Goal: Obtain resource: Download file/media

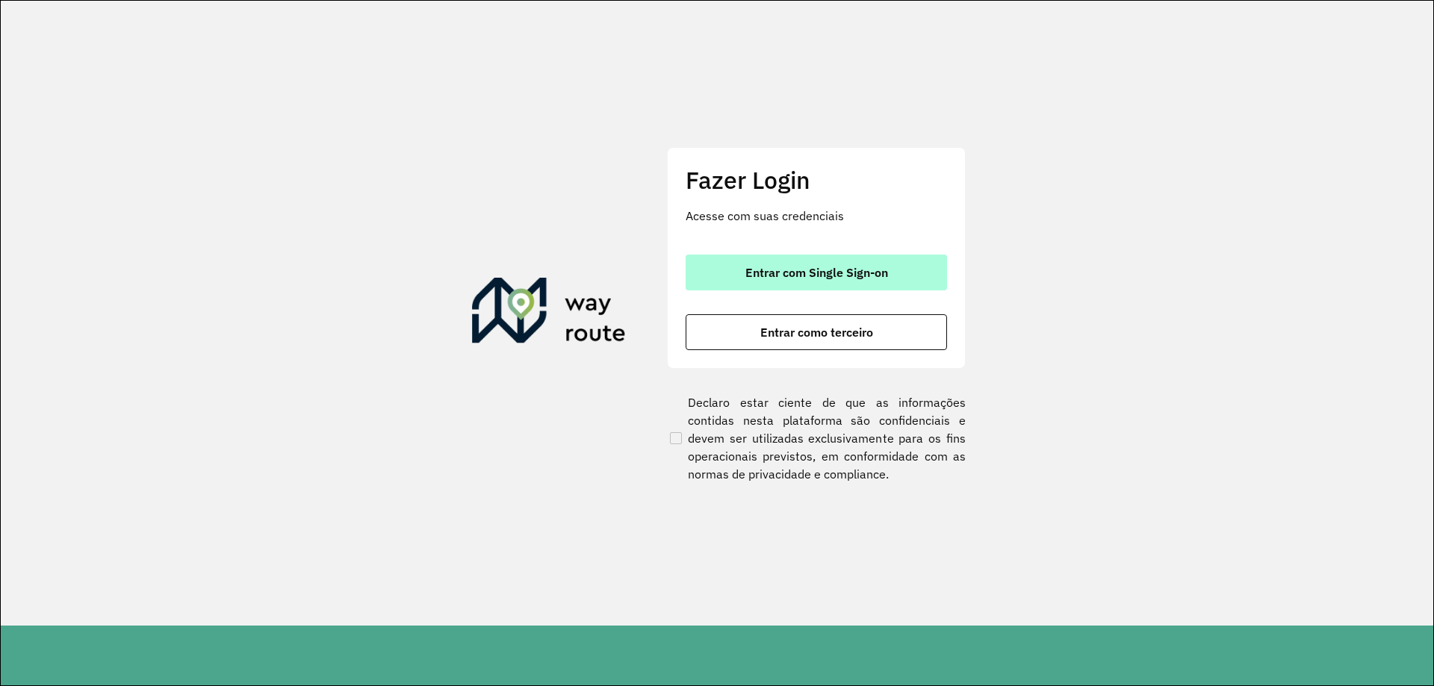
click at [726, 276] on button "Entrar com Single Sign-on" at bounding box center [815, 273] width 261 height 36
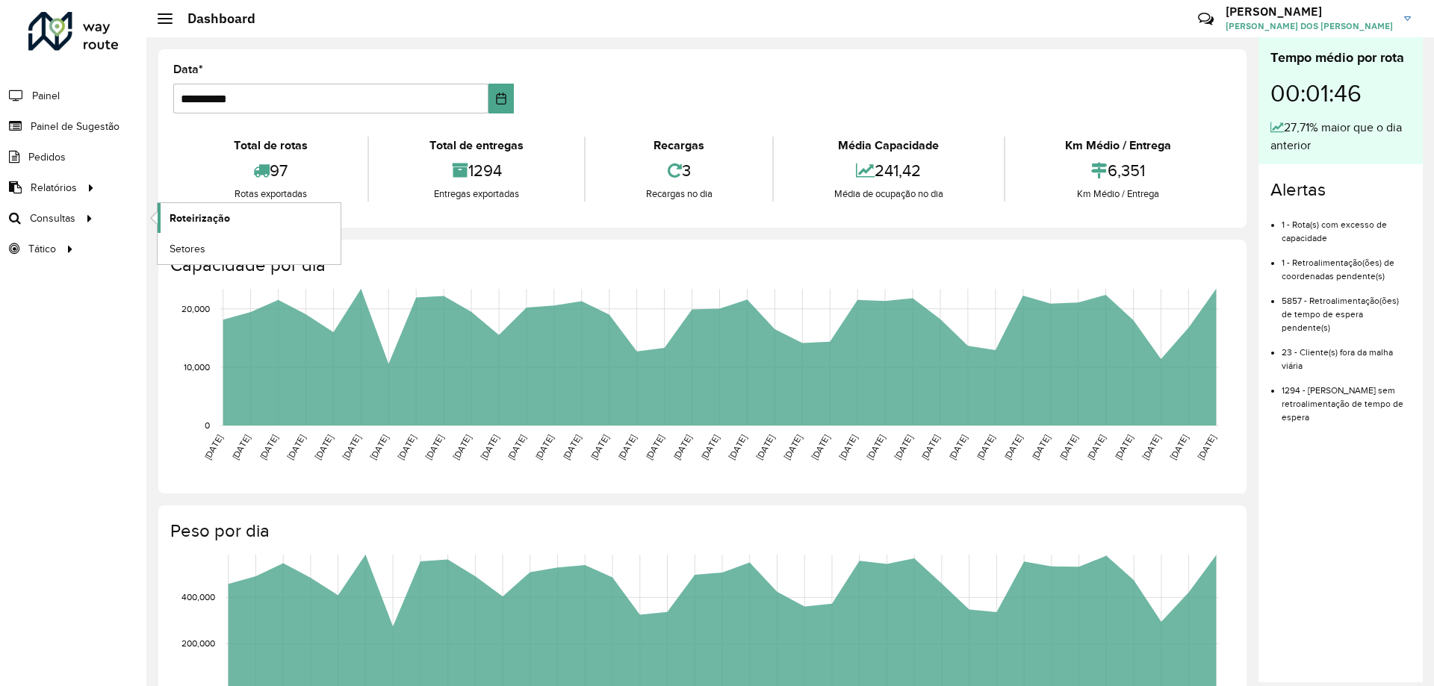
click at [271, 222] on link "Roteirização" at bounding box center [249, 218] width 183 height 30
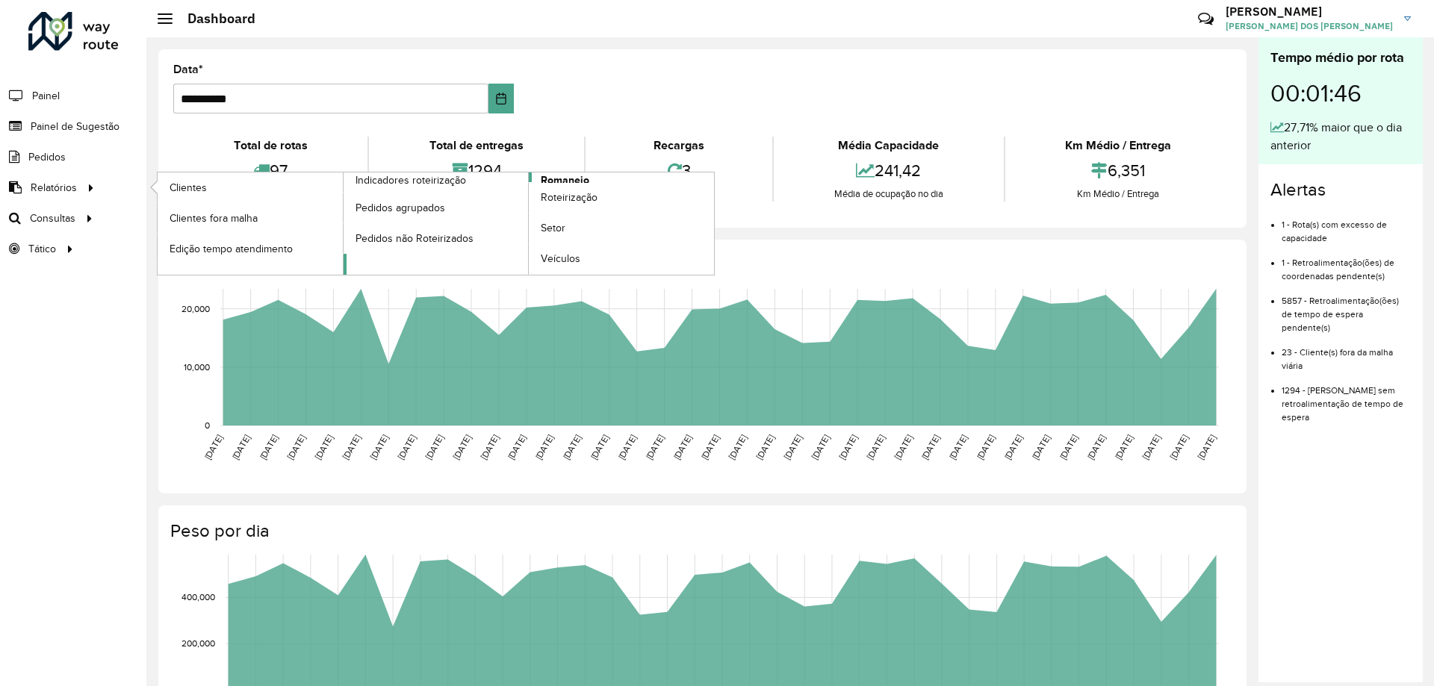
click at [617, 179] on link "Romaneio" at bounding box center [528, 223] width 371 height 102
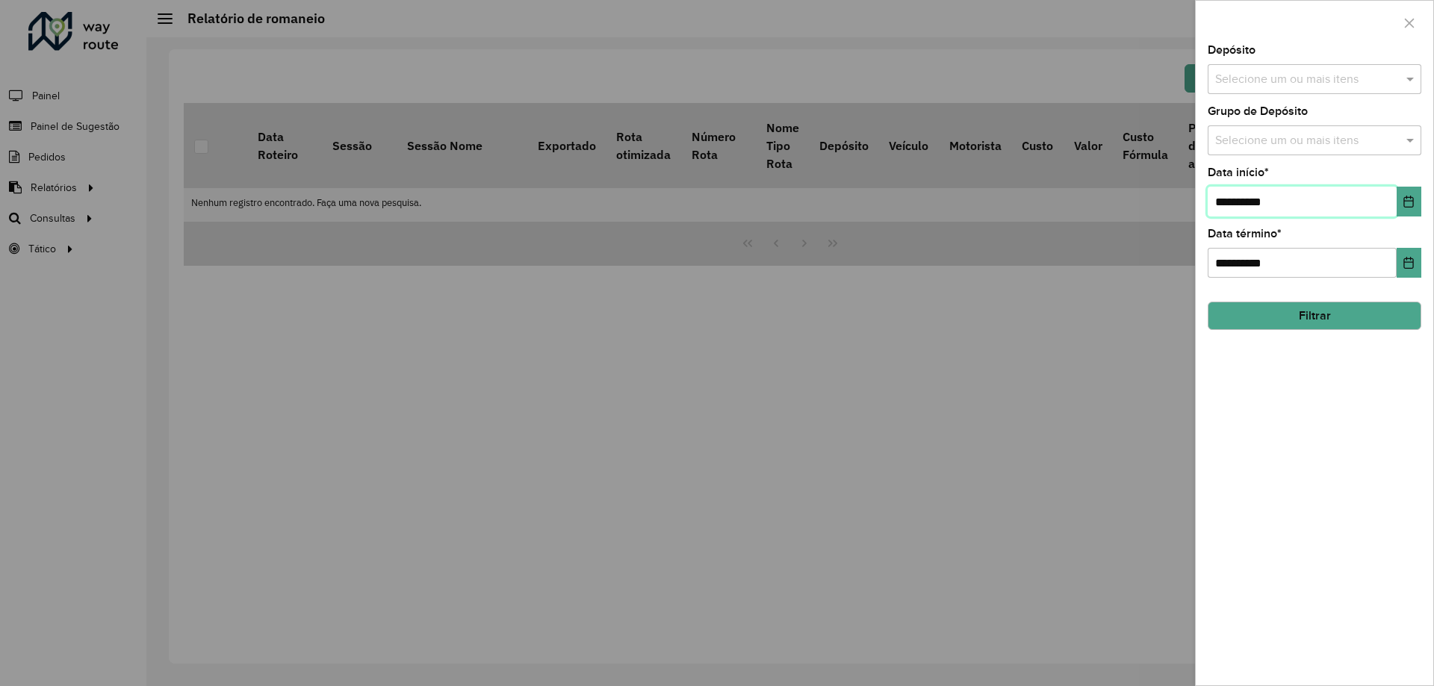
click at [1233, 203] on input "**********" at bounding box center [1301, 202] width 189 height 30
type input "**********"
click at [1229, 264] on input "**********" at bounding box center [1301, 263] width 189 height 30
type input "**********"
click at [1291, 77] on input "text" at bounding box center [1306, 80] width 191 height 18
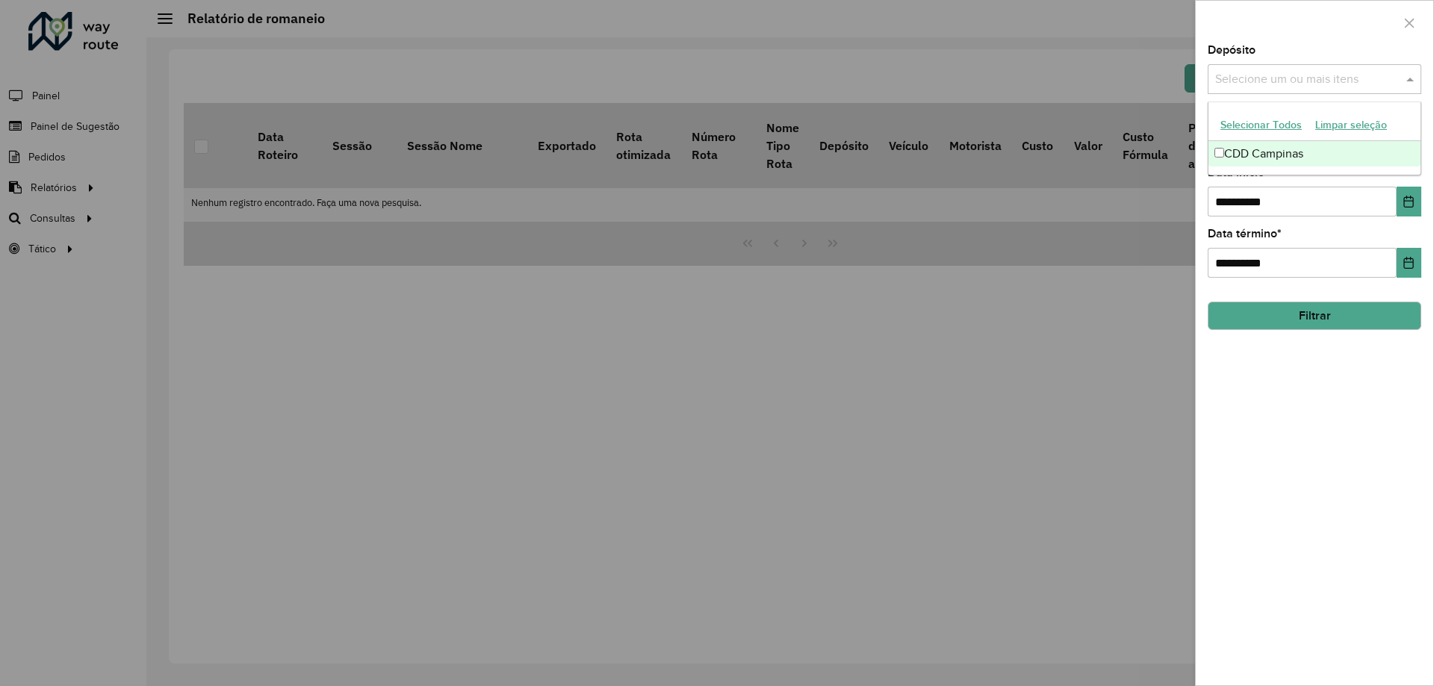
click at [1281, 147] on div "CDD Campinas" at bounding box center [1314, 153] width 212 height 25
click at [1260, 424] on div "**********" at bounding box center [1313, 365] width 237 height 641
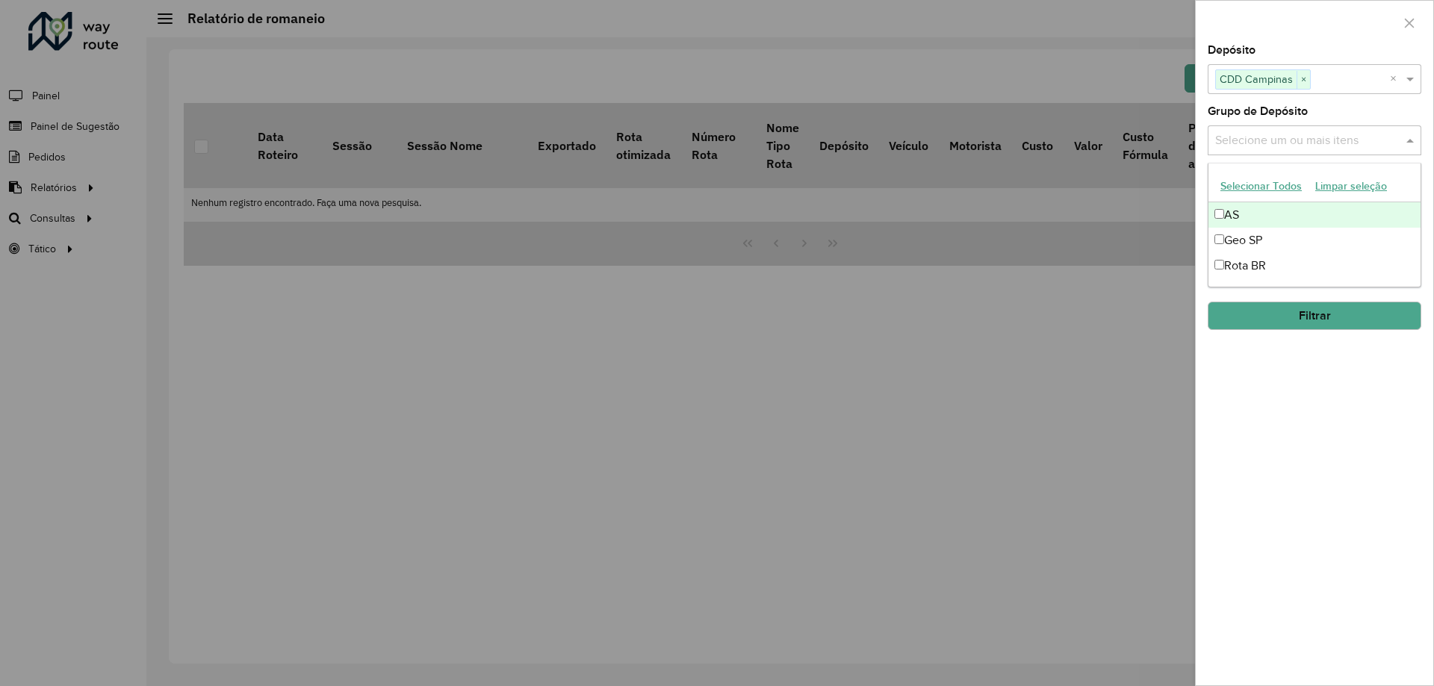
click at [1294, 138] on input "text" at bounding box center [1306, 141] width 191 height 18
click at [1270, 241] on div "Geo SP" at bounding box center [1314, 240] width 212 height 25
click at [1251, 439] on div "**********" at bounding box center [1313, 365] width 237 height 641
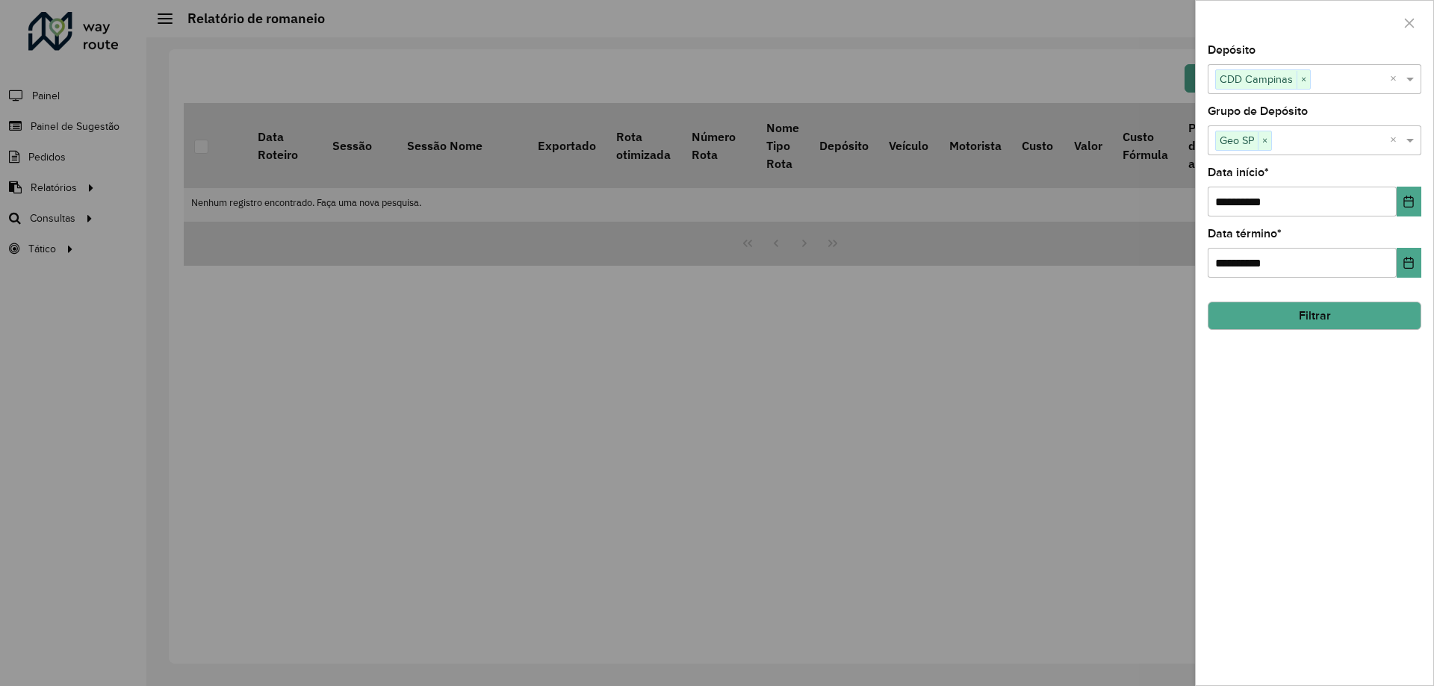
click at [1315, 321] on button "Filtrar" at bounding box center [1314, 316] width 214 height 28
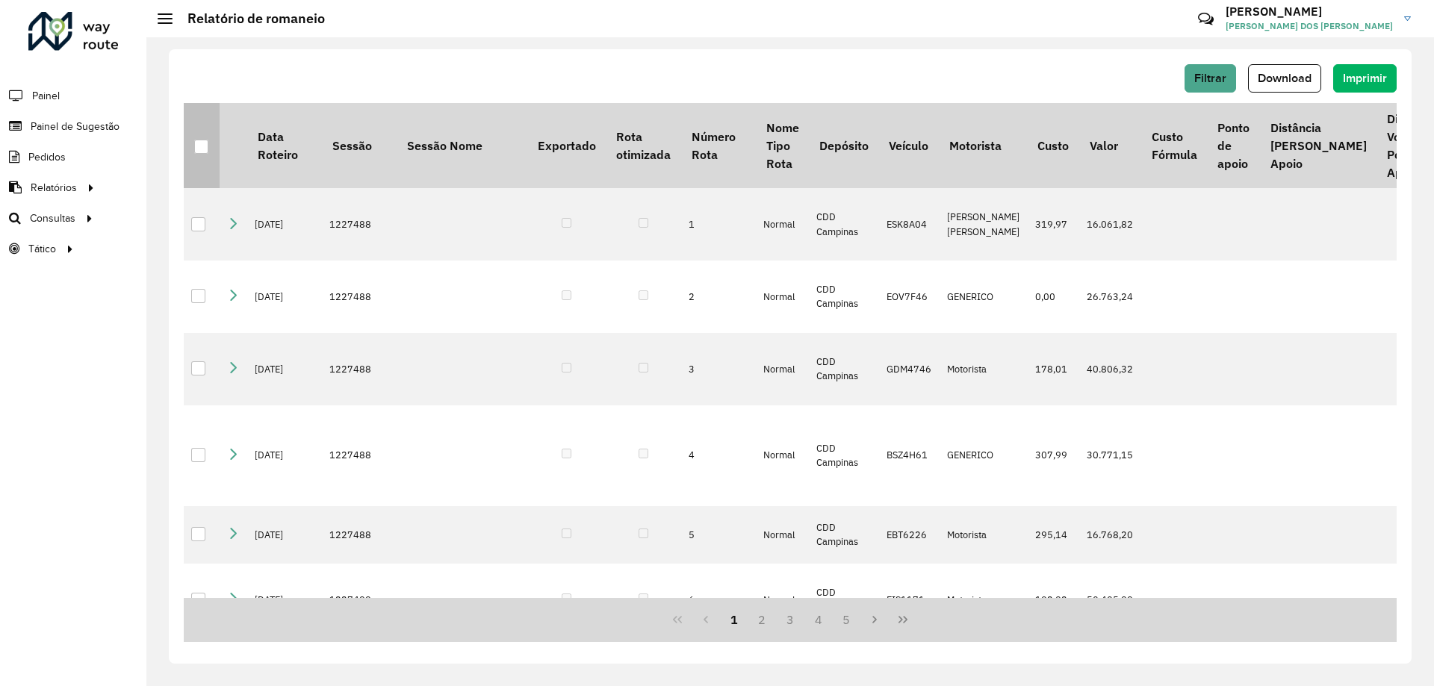
click at [197, 154] on div at bounding box center [201, 147] width 14 height 14
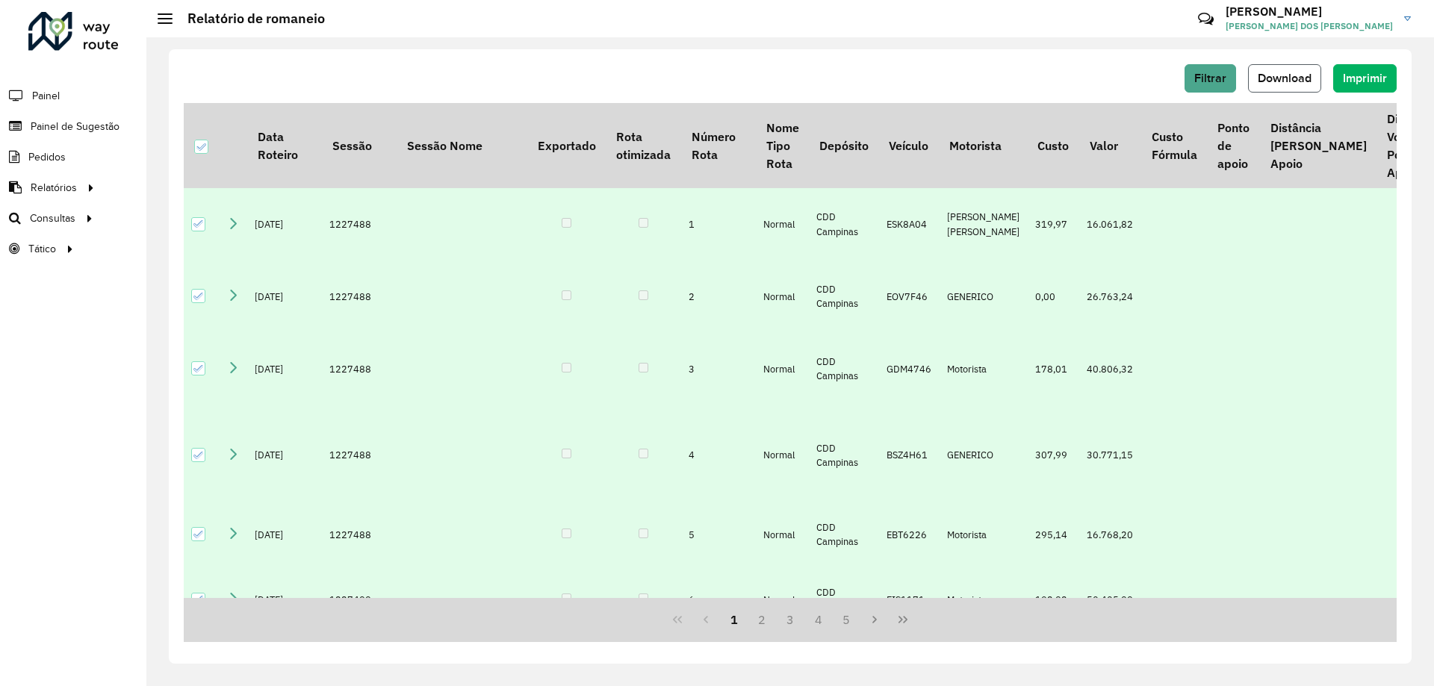
click at [1299, 79] on span "Download" at bounding box center [1284, 78] width 54 height 13
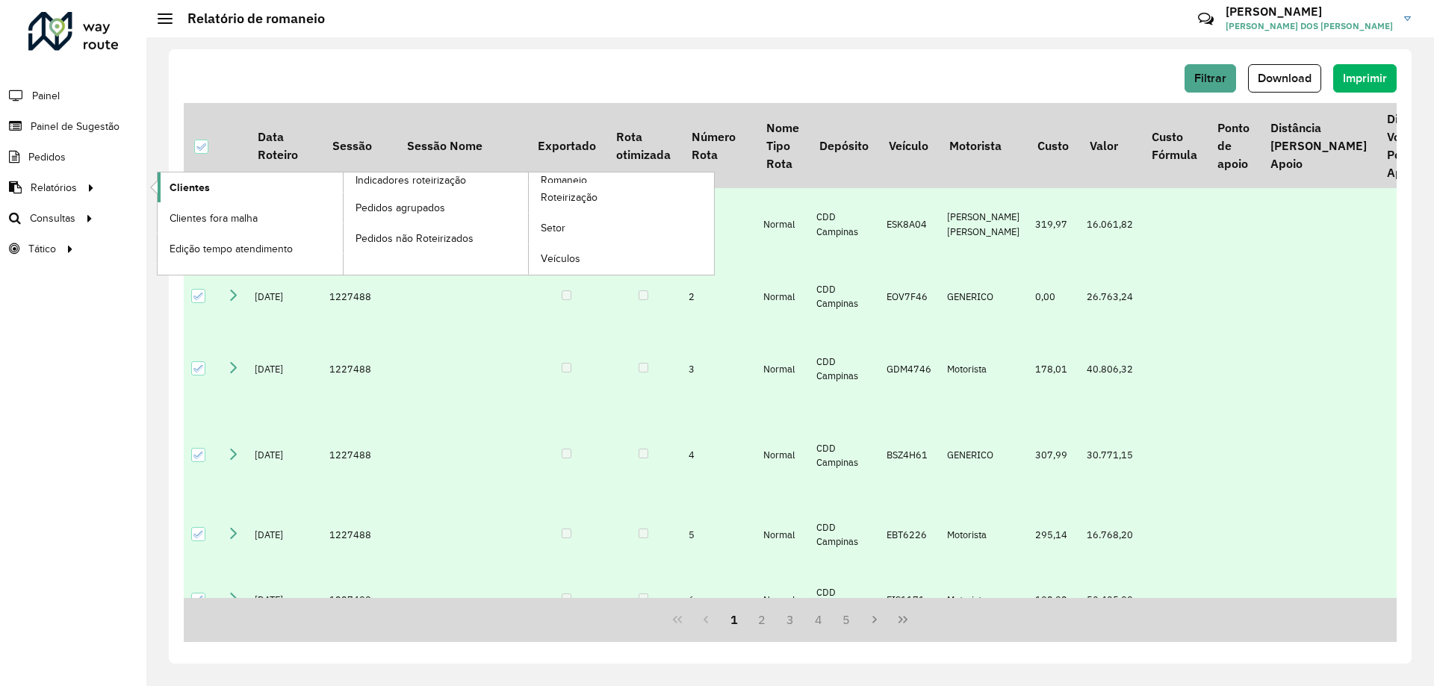
click at [176, 184] on span "Clientes" at bounding box center [189, 188] width 40 height 16
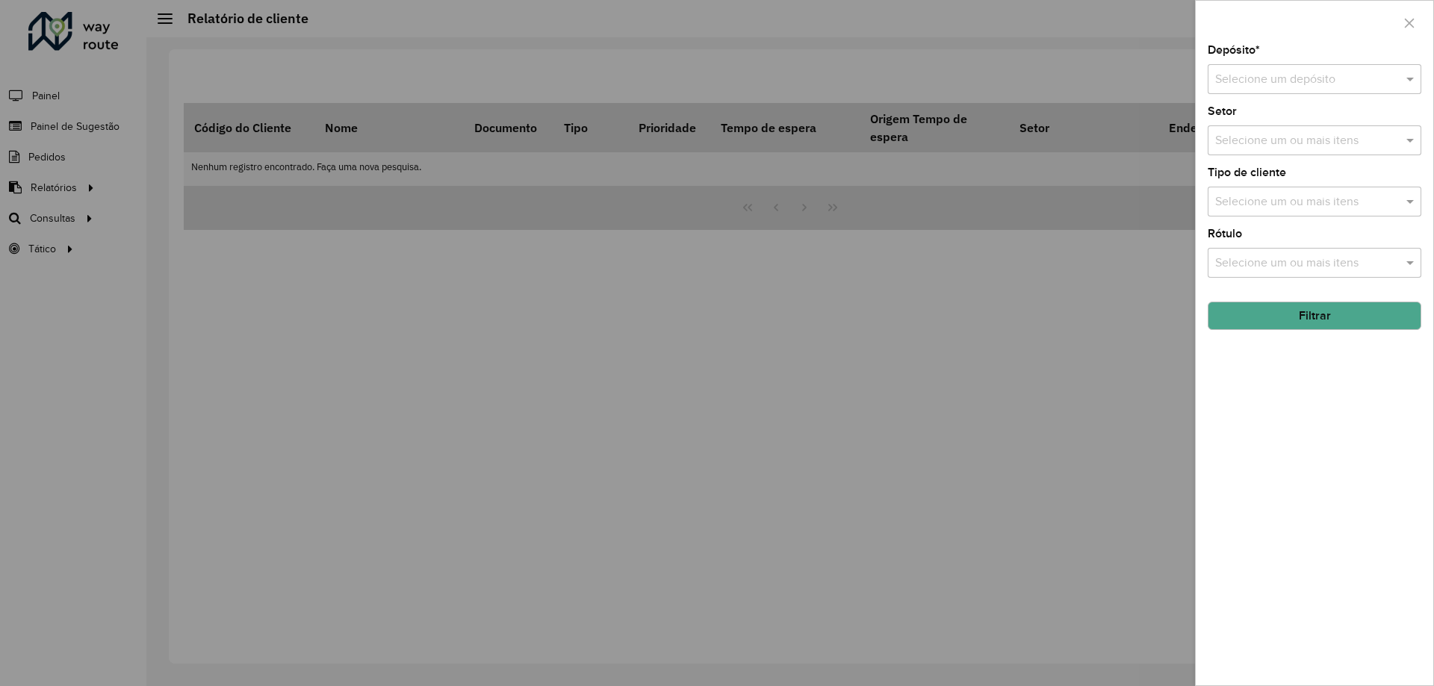
click at [1265, 77] on input "text" at bounding box center [1299, 80] width 169 height 18
click at [1257, 116] on span "CDD Campinas" at bounding box center [1253, 122] width 79 height 13
click at [1261, 135] on input "text" at bounding box center [1306, 141] width 191 height 18
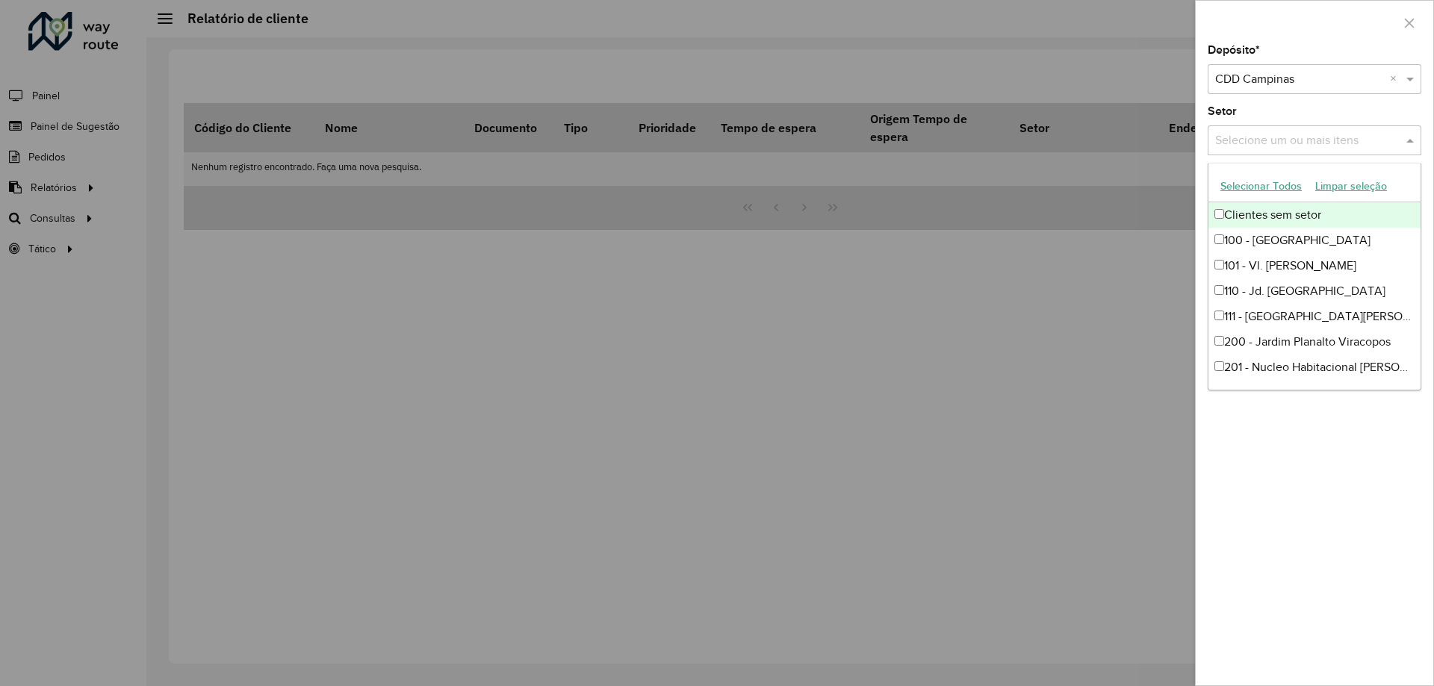
click at [1256, 214] on div "Clientes sem setor" at bounding box center [1314, 214] width 212 height 25
click at [1254, 184] on button "Selecionar Todos" at bounding box center [1260, 186] width 95 height 23
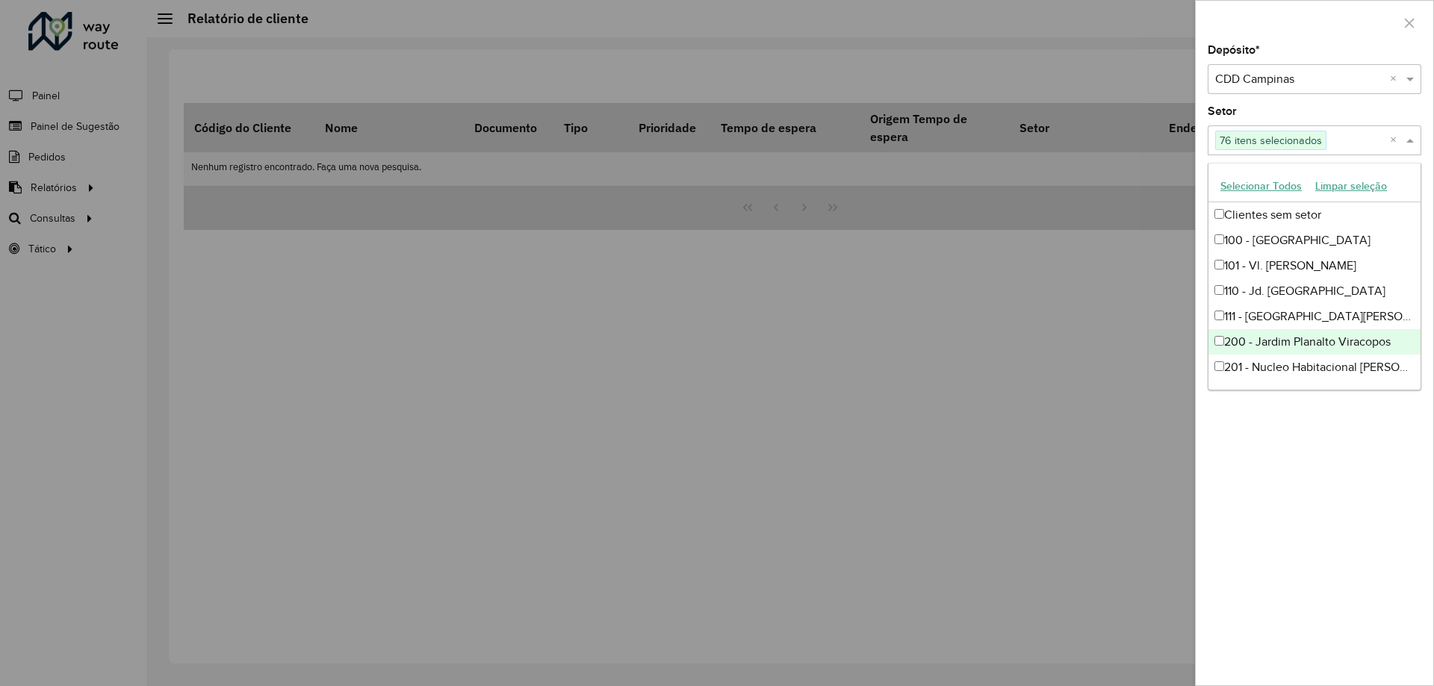
click at [1321, 446] on div "Depósito * Selecione um depósito × CDD Campinas × Setor Selecione um ou mais it…" at bounding box center [1313, 365] width 237 height 641
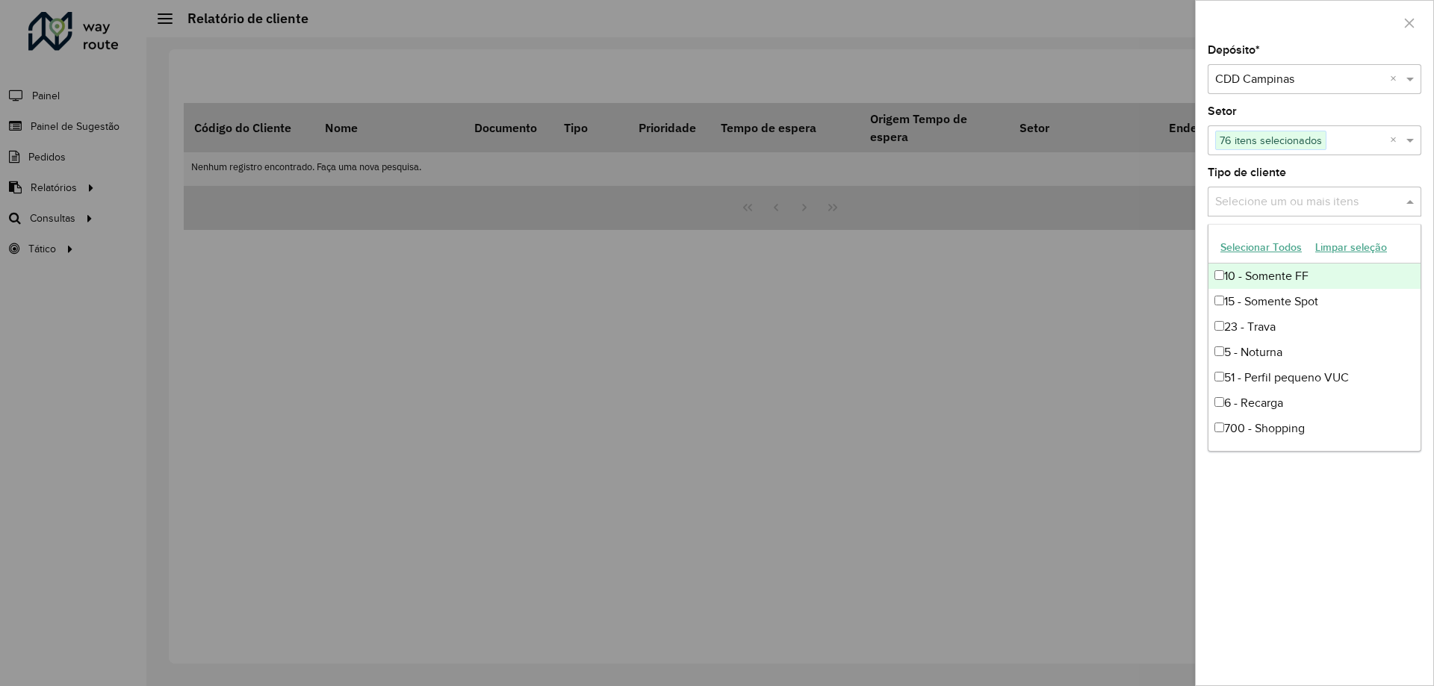
click at [1279, 205] on input "text" at bounding box center [1306, 202] width 191 height 18
click at [1277, 252] on button "Selecionar Todos" at bounding box center [1260, 247] width 95 height 23
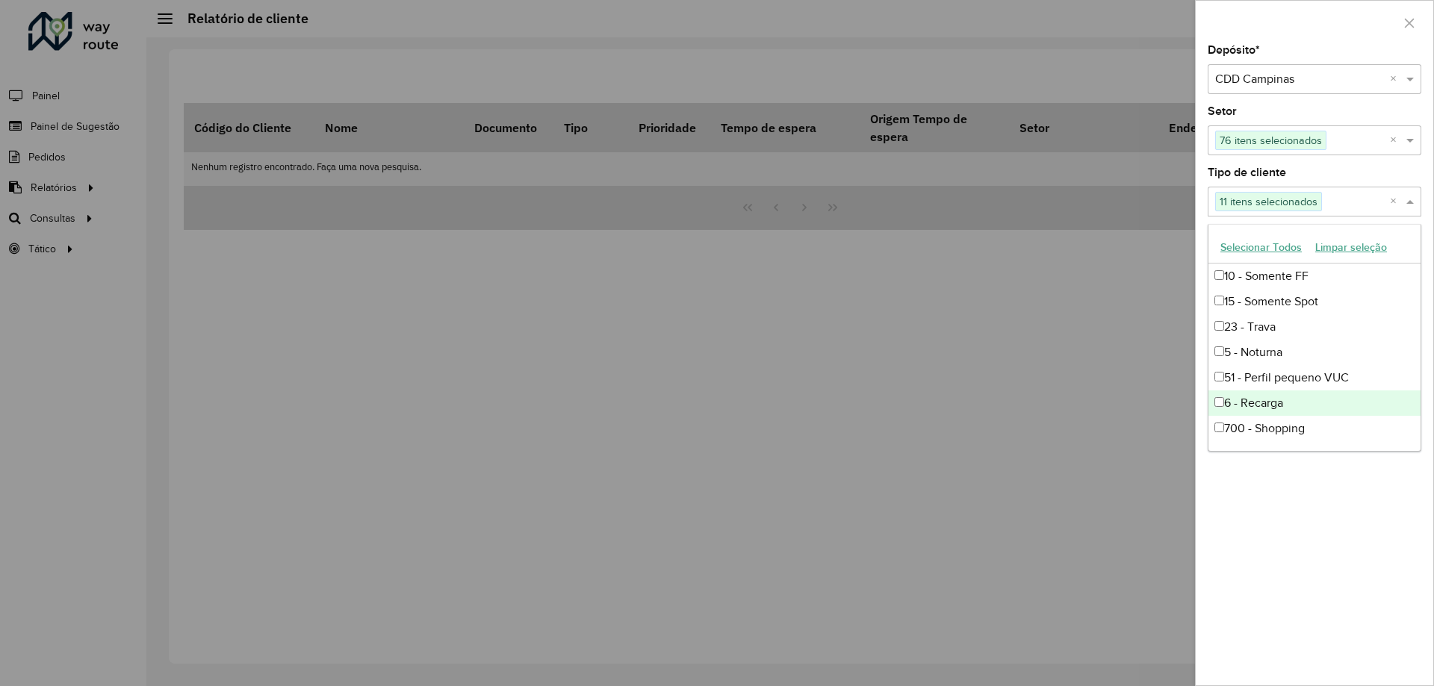
click at [1267, 547] on div "Depósito * Selecione um depósito × CDD Campinas × Setor Selecione um ou mais it…" at bounding box center [1313, 365] width 237 height 641
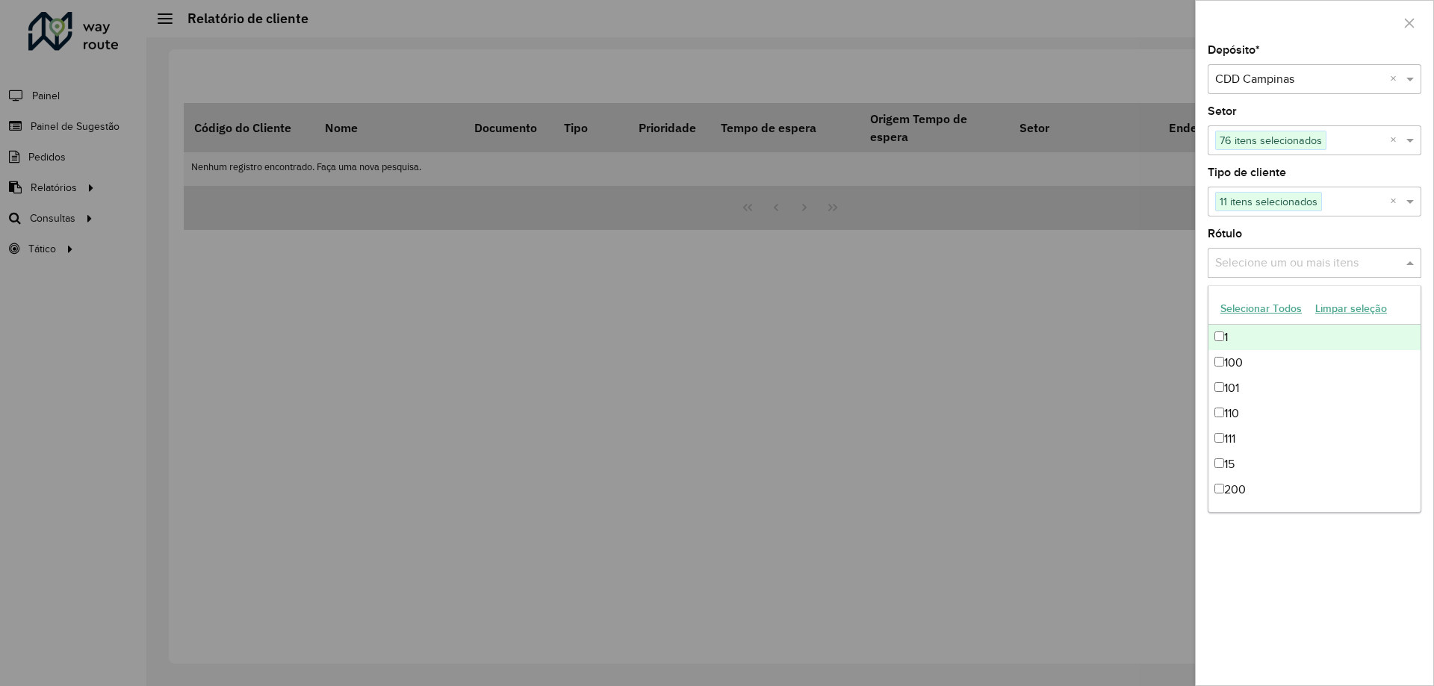
click at [1283, 268] on input "text" at bounding box center [1306, 264] width 191 height 18
click at [1277, 305] on button "Selecionar Todos" at bounding box center [1260, 308] width 95 height 23
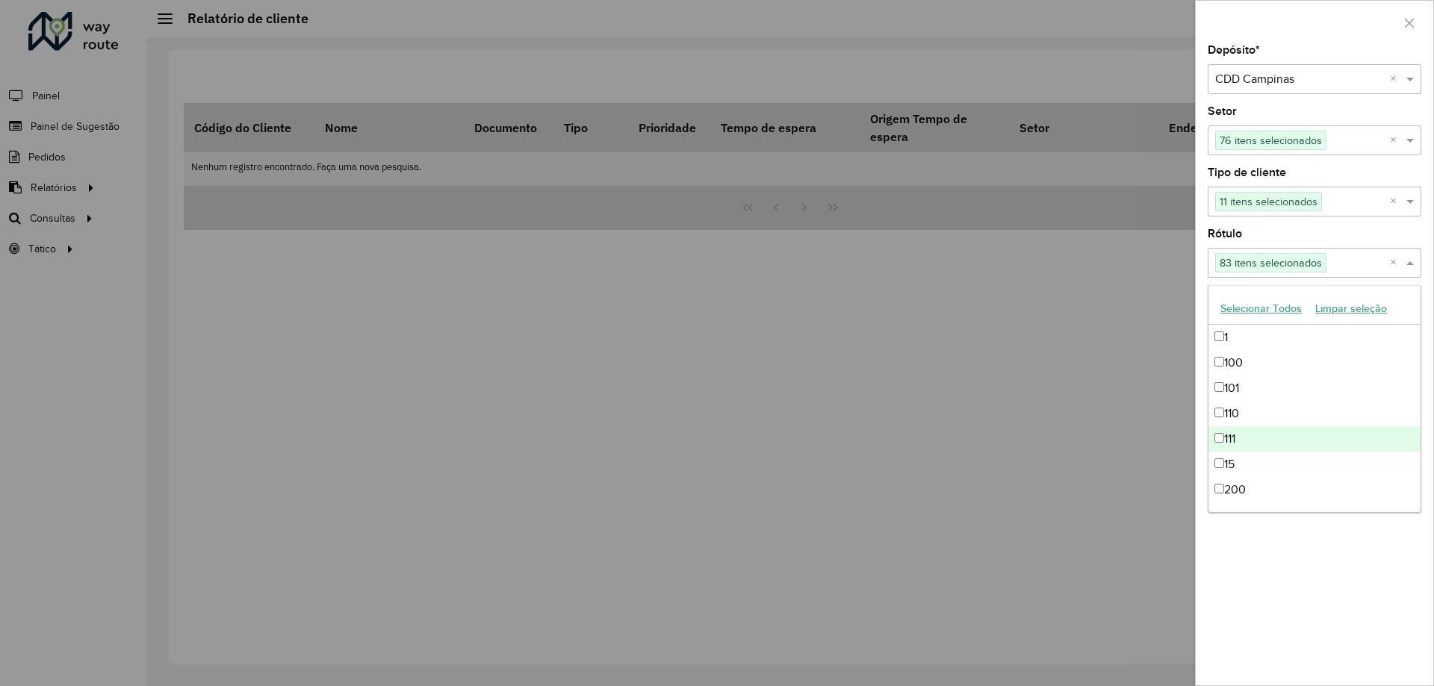
click at [1279, 576] on div "Depósito * Selecione um depósito × CDD Campinas × Setor Selecione um ou mais it…" at bounding box center [1313, 365] width 237 height 641
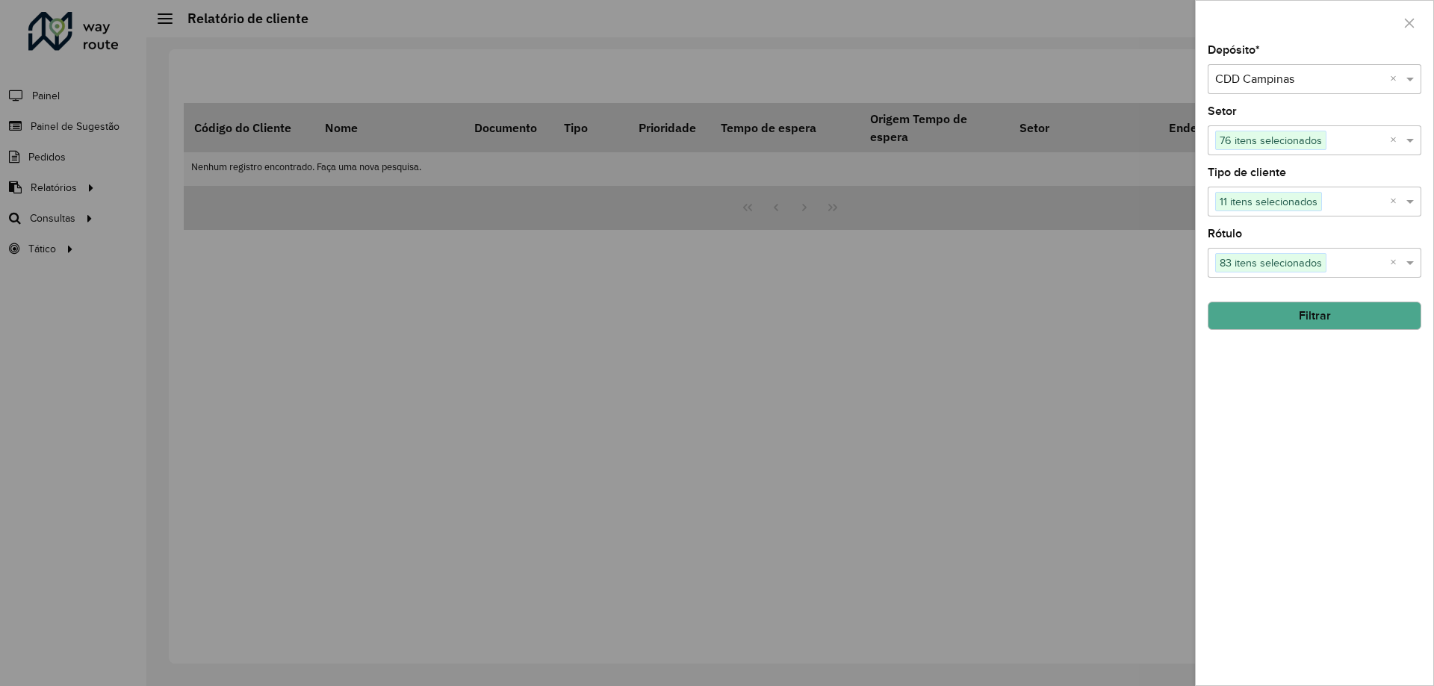
click at [1343, 320] on button "Filtrar" at bounding box center [1314, 316] width 214 height 28
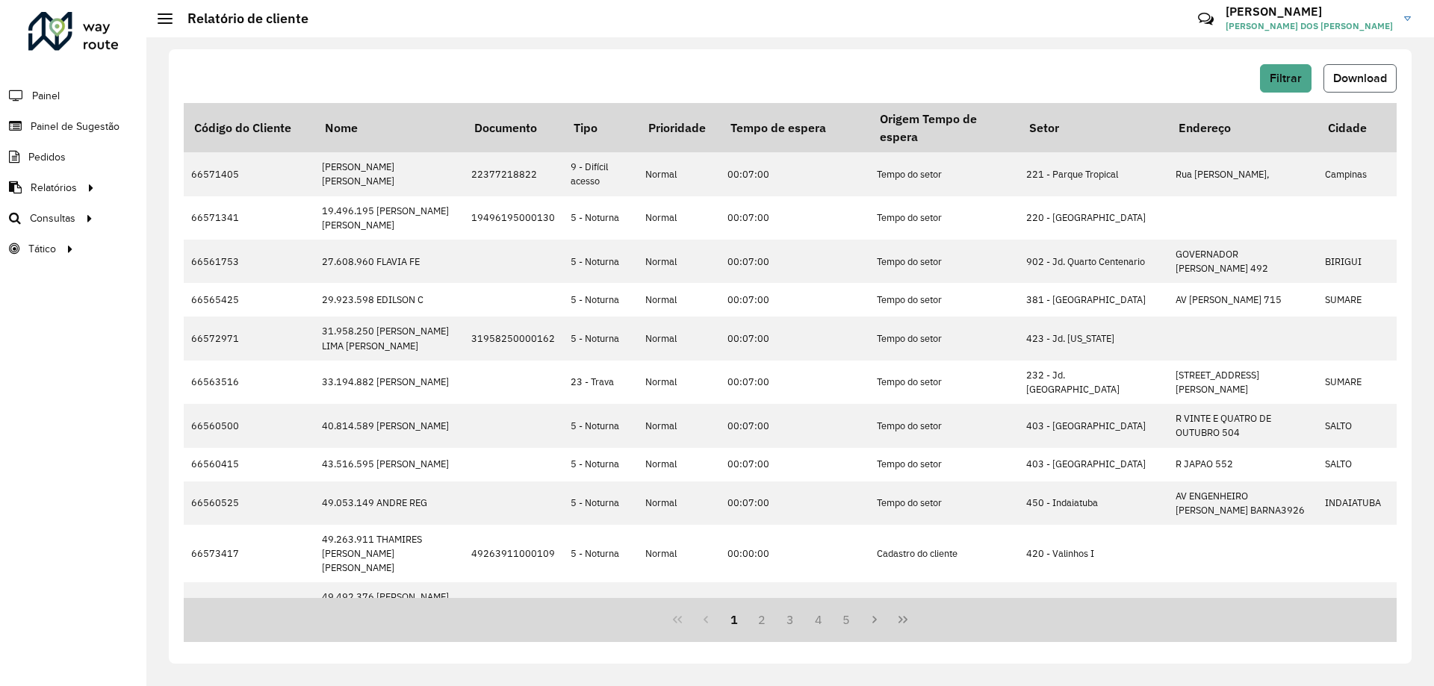
click at [1367, 78] on span "Download" at bounding box center [1360, 78] width 54 height 13
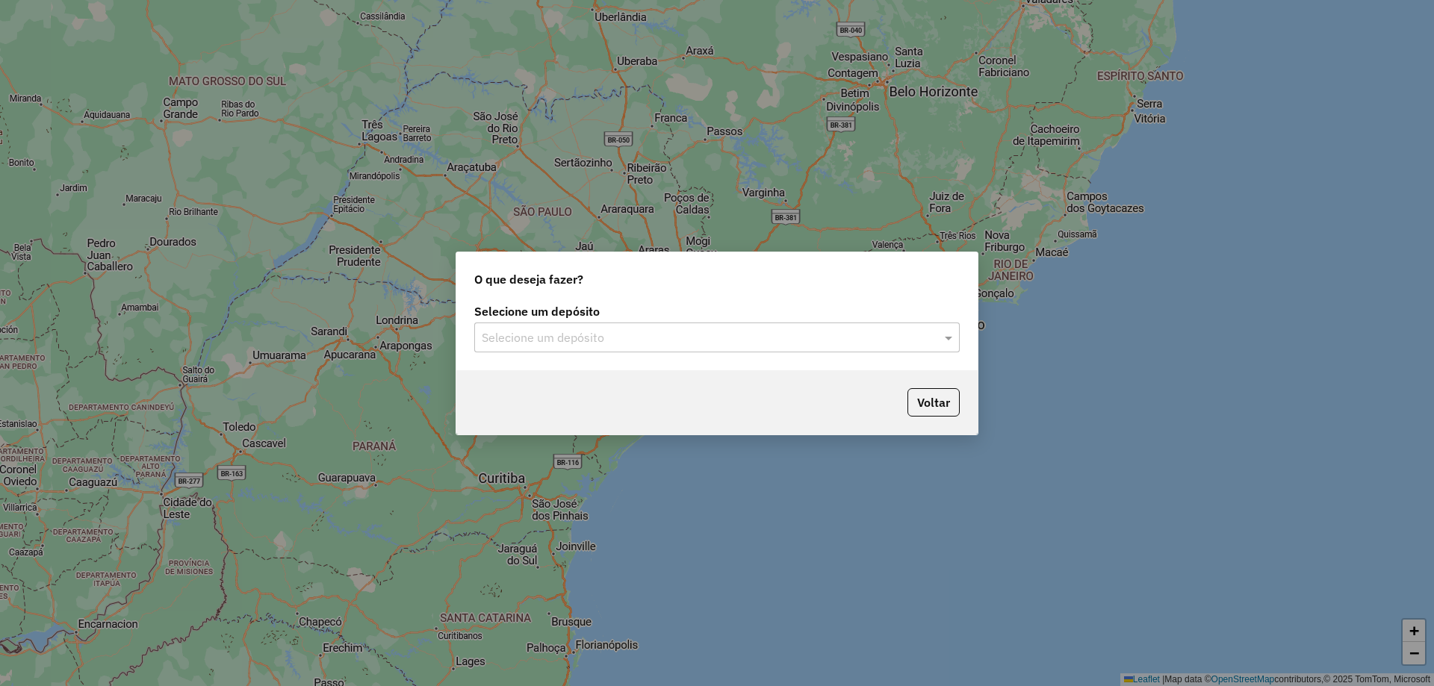
click at [568, 329] on input "text" at bounding box center [702, 338] width 441 height 18
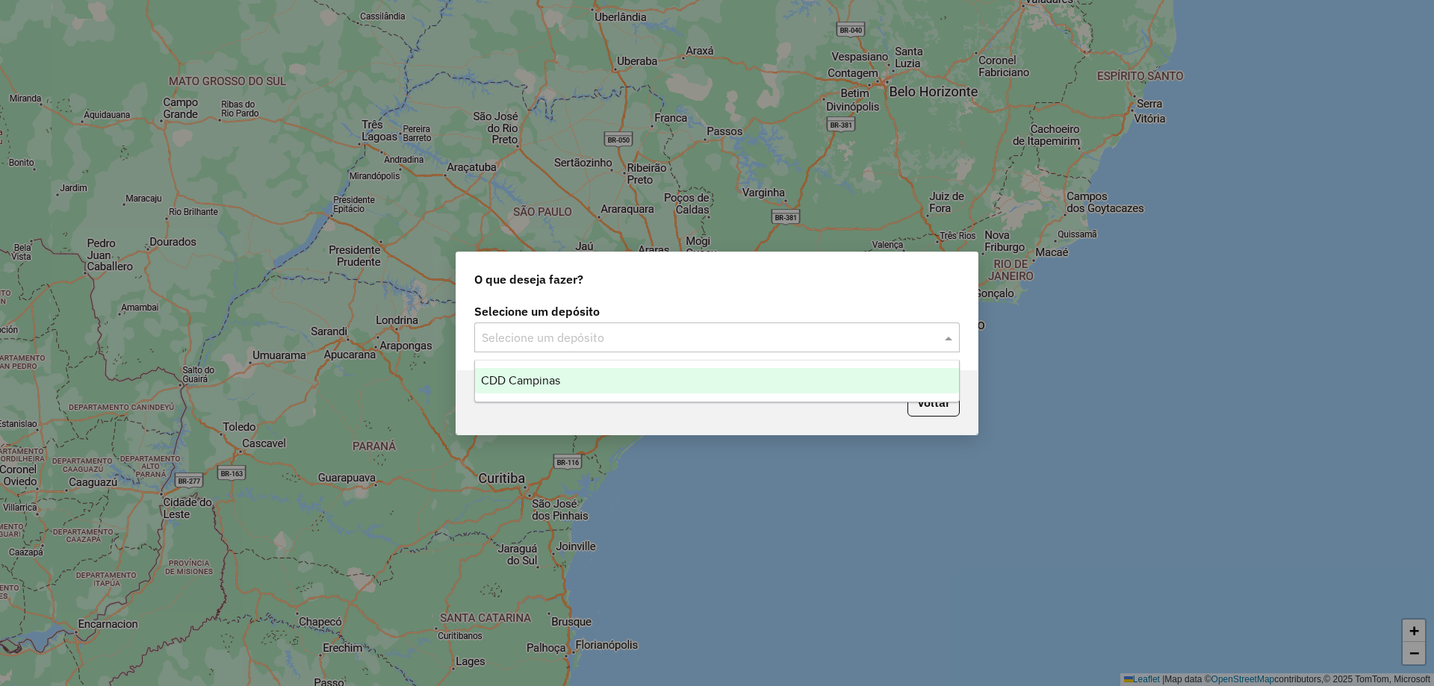
click at [557, 369] on div "CDD Campinas" at bounding box center [717, 380] width 484 height 25
